Goal: Task Accomplishment & Management: Use online tool/utility

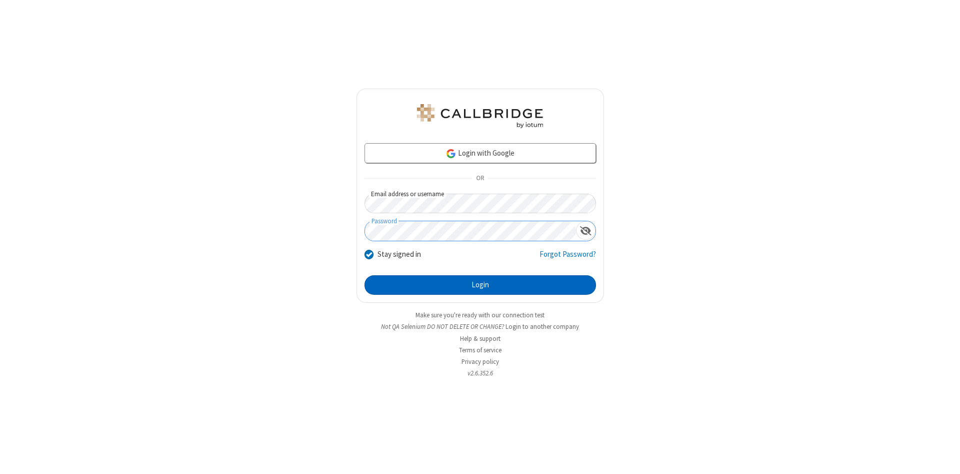
click at [480, 285] on button "Login" at bounding box center [481, 285] width 232 height 20
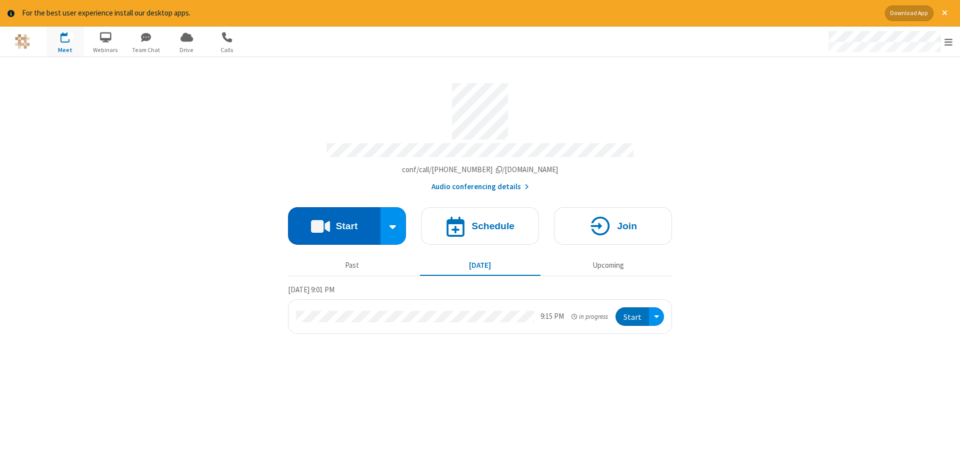
click at [334, 222] on button "Start" at bounding box center [334, 226] width 93 height 38
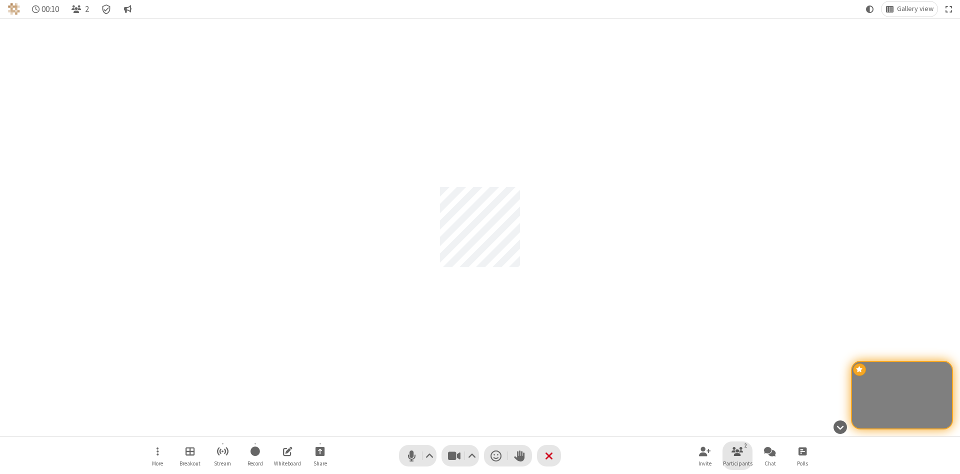
click at [738, 463] on span "Participants" at bounding box center [738, 463] width 30 height 6
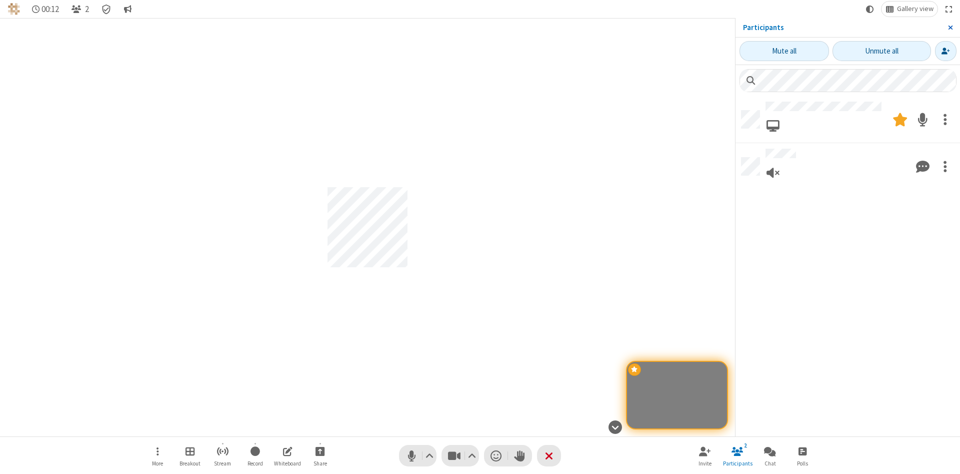
click at [950, 28] on span "Close sidebar" at bounding box center [950, 28] width 5 height 8
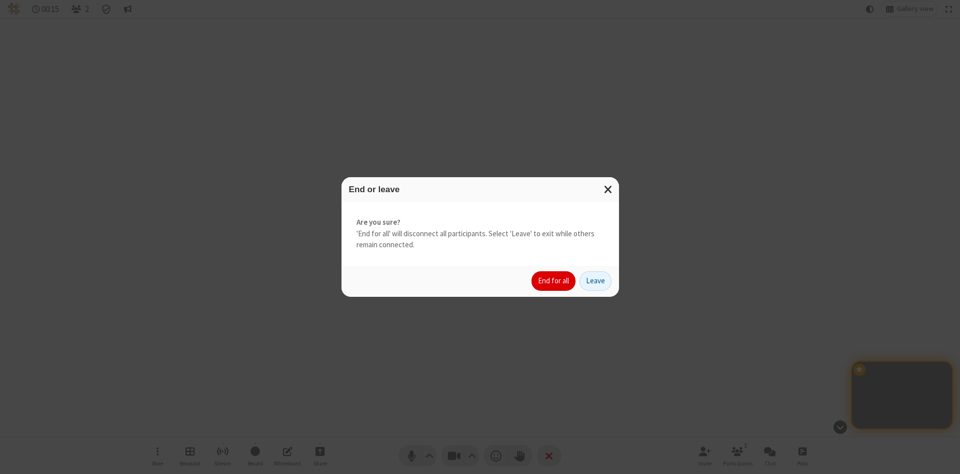
click at [554, 281] on button "End for all" at bounding box center [554, 281] width 44 height 20
